Goal: Task Accomplishment & Management: Use online tool/utility

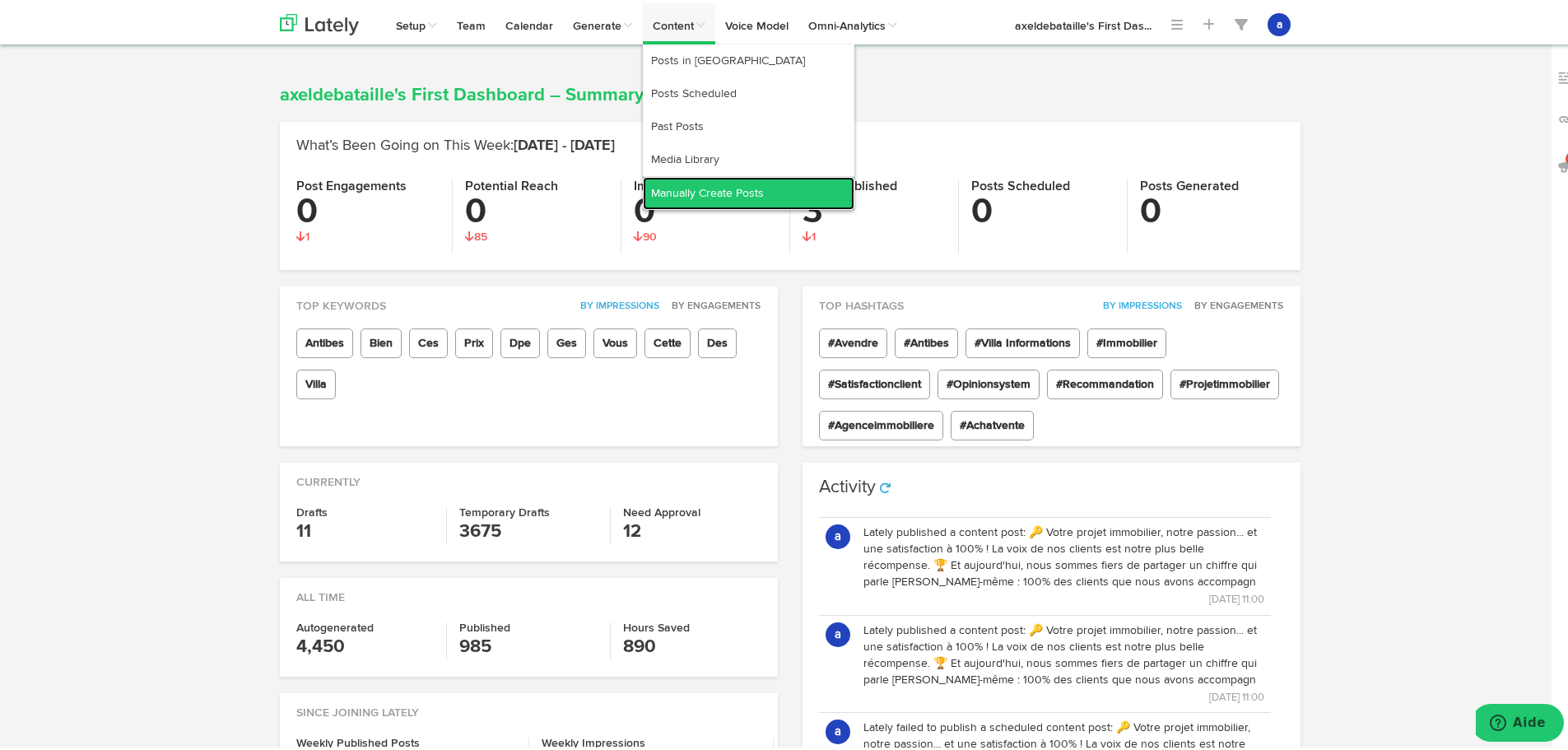
click at [694, 186] on link "Manually Create Posts" at bounding box center [748, 189] width 211 height 33
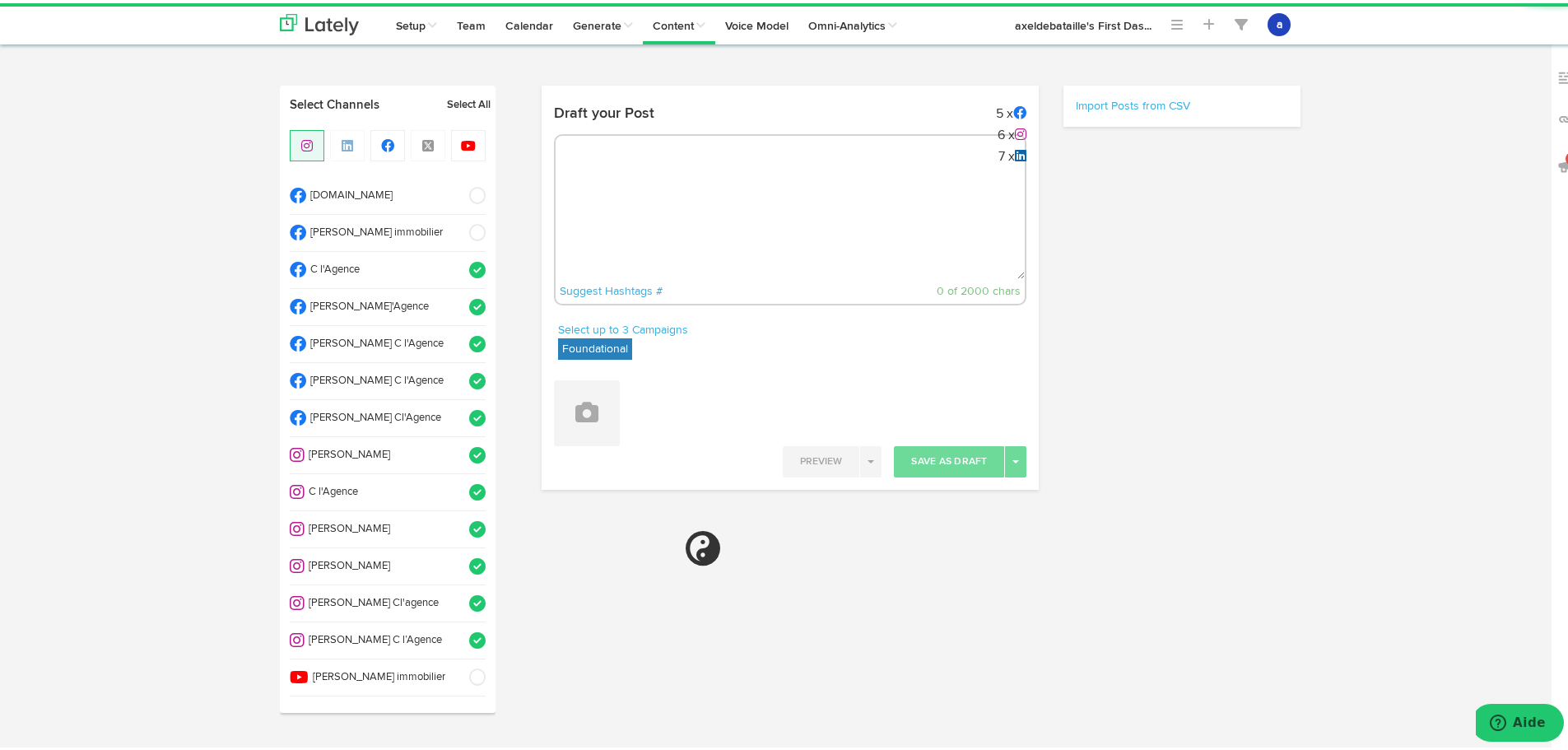
radio input "true"
select select "11"
select select "12"
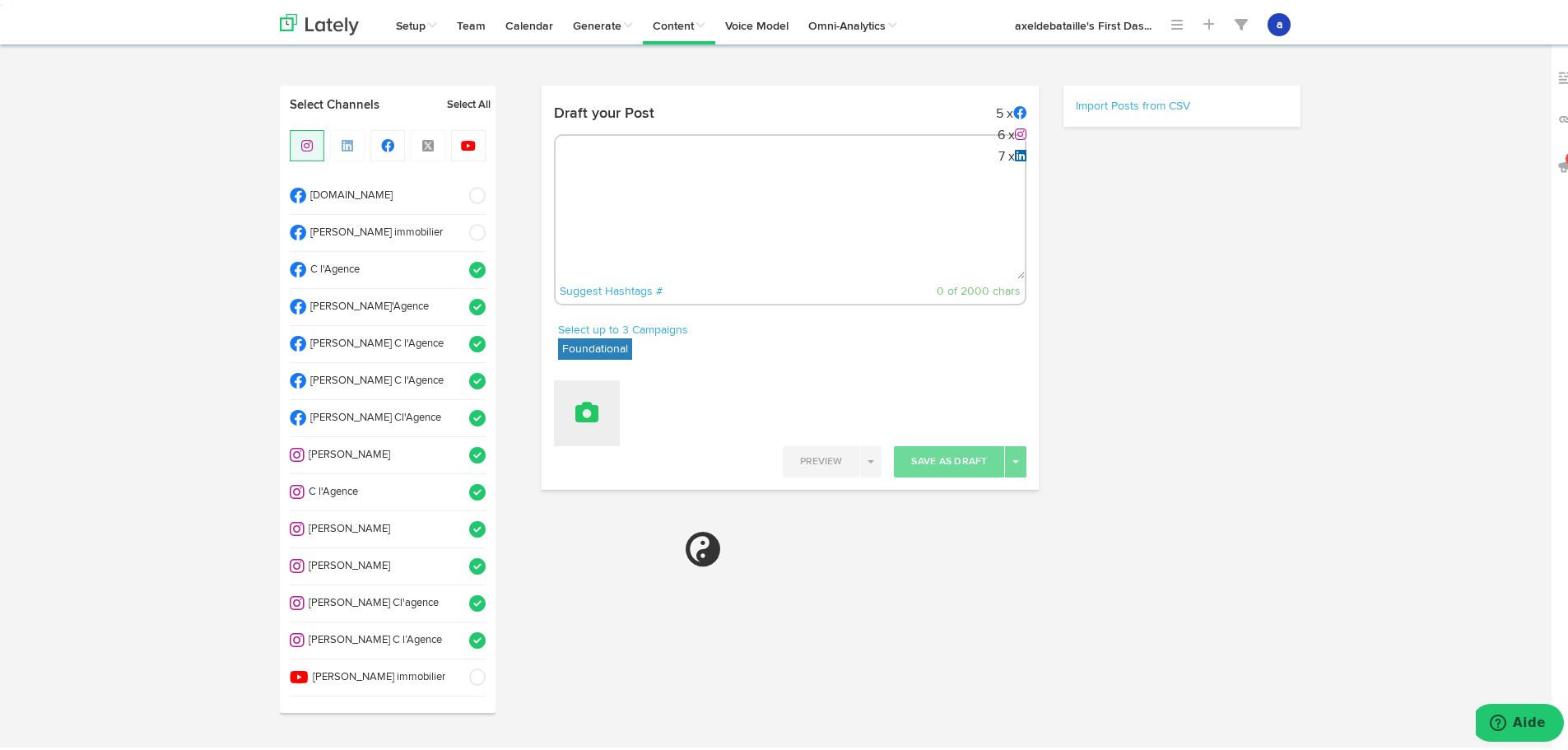
click at [585, 422] on button at bounding box center [586, 409] width 65 height 65
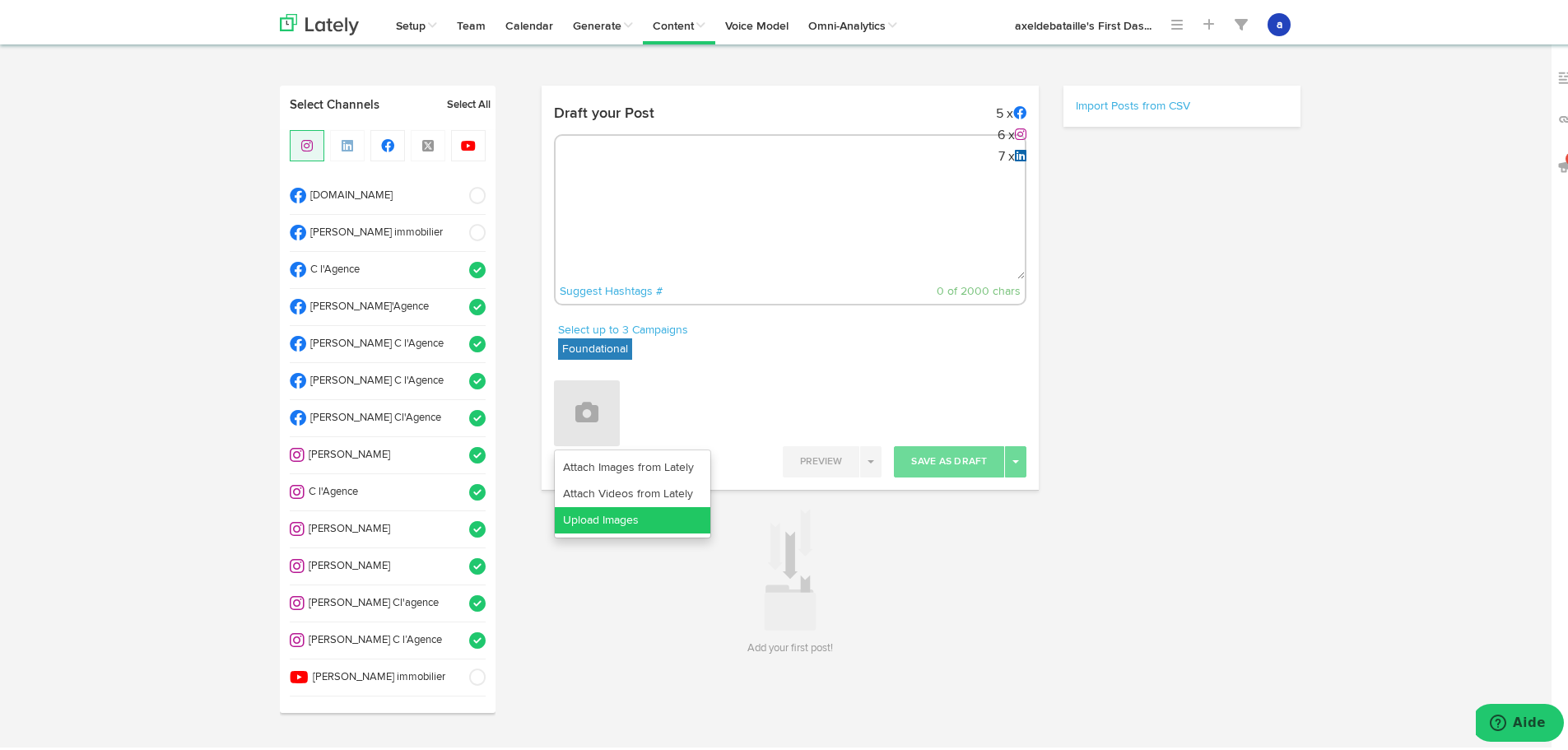
click at [588, 517] on link "Upload Images" at bounding box center [632, 517] width 156 height 27
click at [623, 512] on link "Upload Images" at bounding box center [632, 517] width 156 height 27
click at [1225, 272] on div "Draft your Post 5 x 6 x 7 x Suggest Hashtags # 0 of 2000 chars Select up to 3 C…" at bounding box center [921, 370] width 784 height 576
